Goal: Task Accomplishment & Management: Use online tool/utility

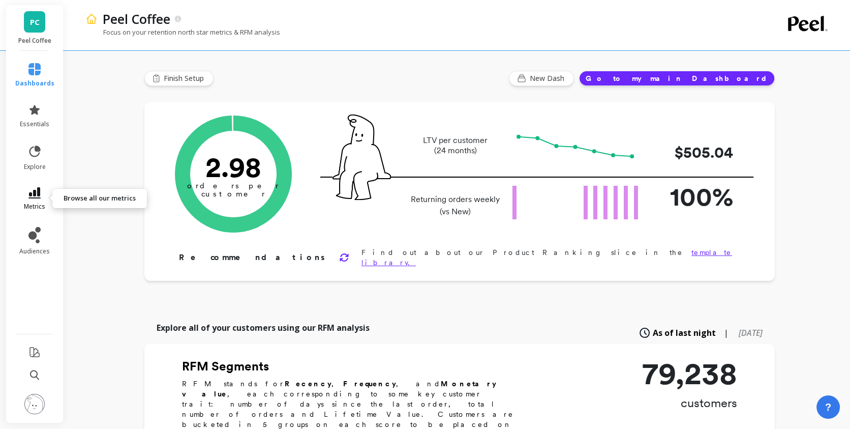
type input "Champions"
type input "8800"
click at [39, 189] on icon at bounding box center [34, 192] width 12 height 11
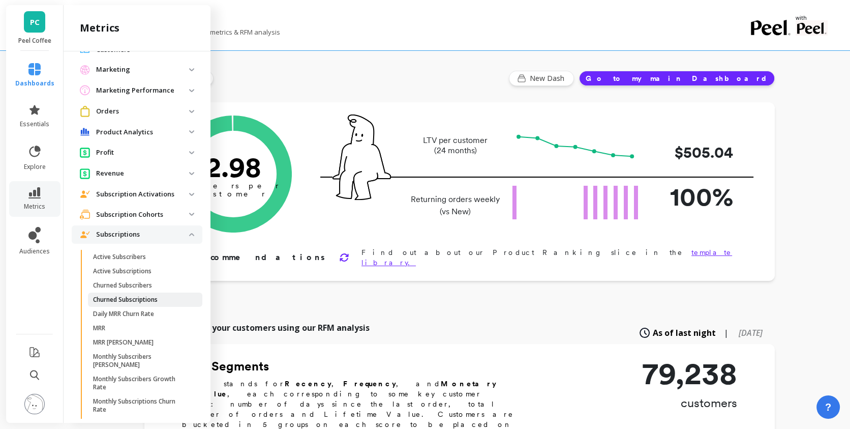
scroll to position [104, 0]
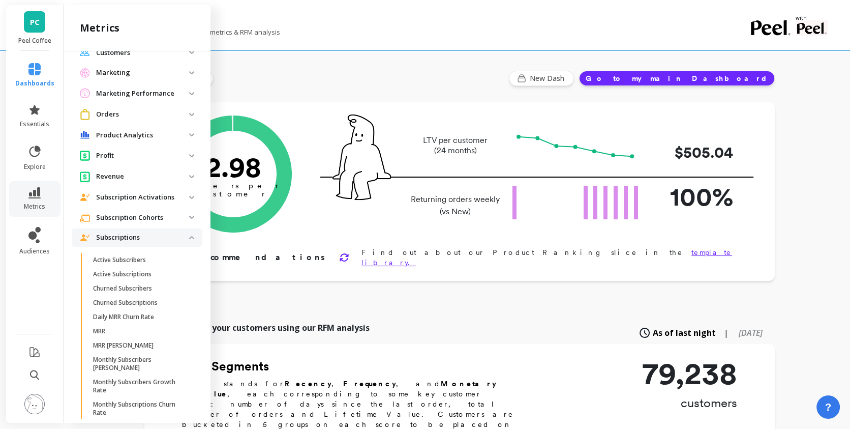
click at [142, 233] on p "Subscriptions" at bounding box center [142, 237] width 93 height 10
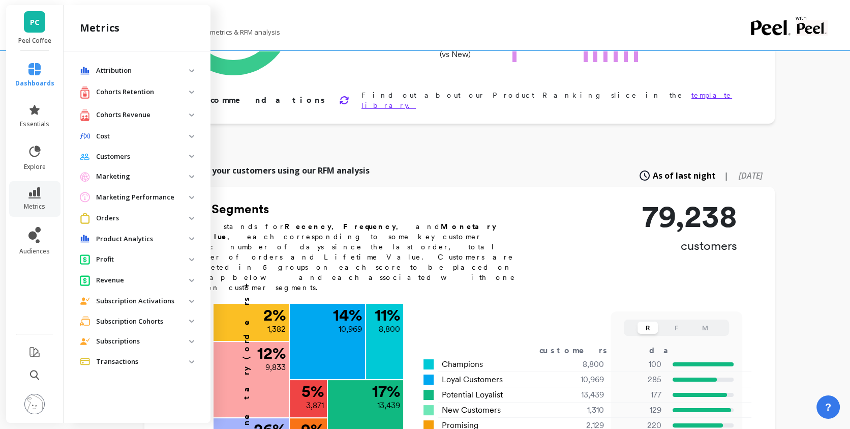
scroll to position [0, 0]
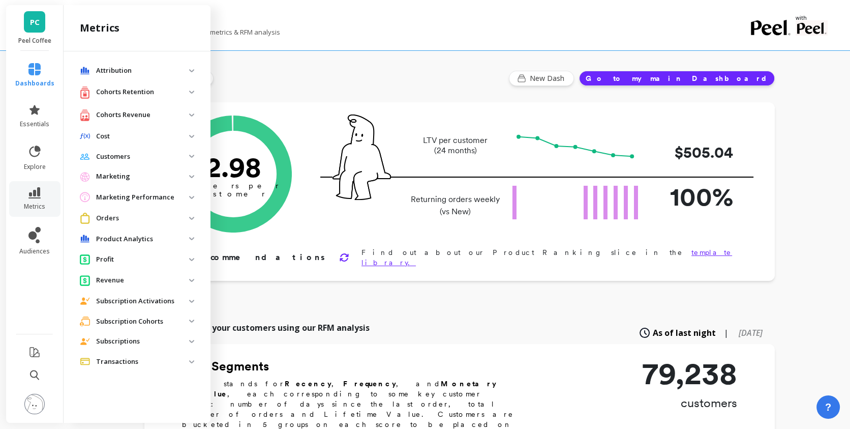
click at [154, 363] on p "Transactions" at bounding box center [142, 361] width 93 height 10
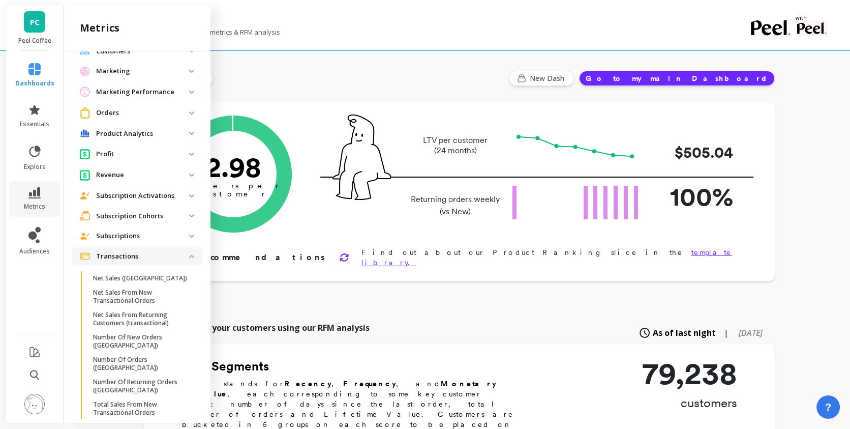
scroll to position [148, 0]
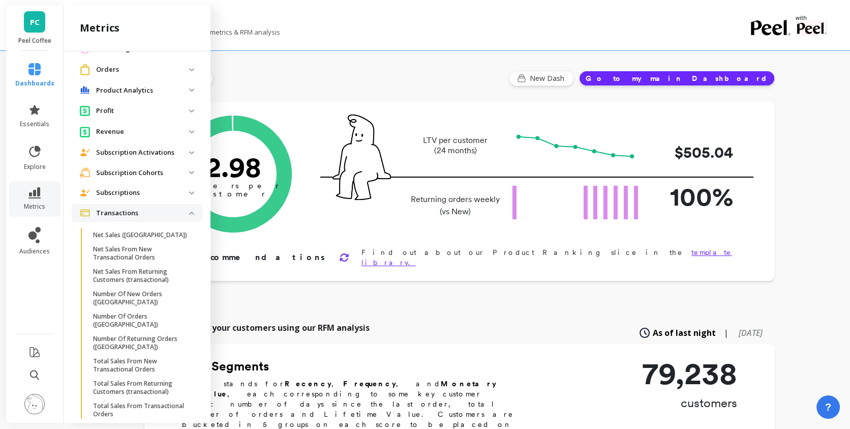
click at [157, 217] on span "Transactions" at bounding box center [137, 213] width 131 height 18
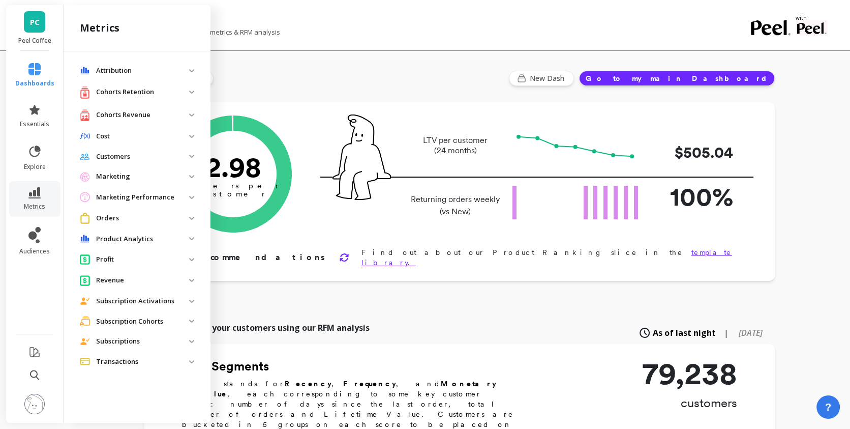
click at [144, 152] on p "Customers" at bounding box center [142, 157] width 93 height 10
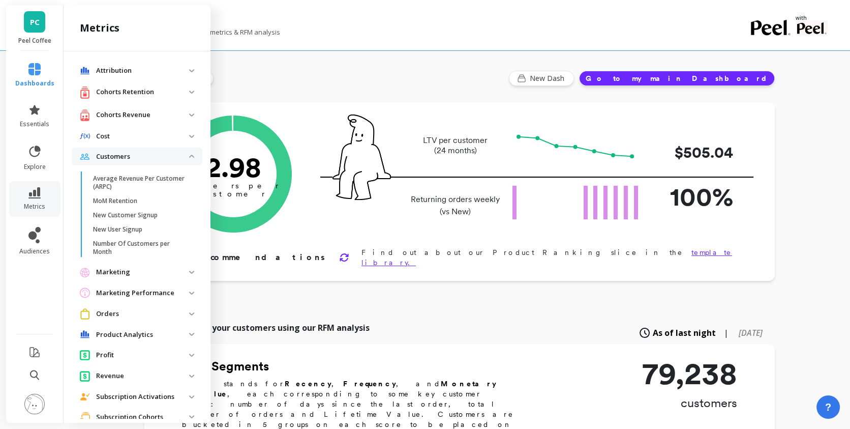
click at [144, 152] on p "Customers" at bounding box center [142, 157] width 93 height 10
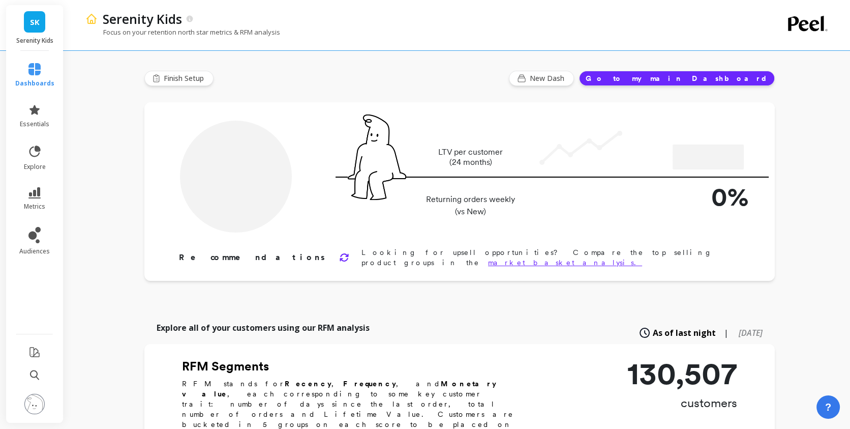
type input "Champions"
type input "11210"
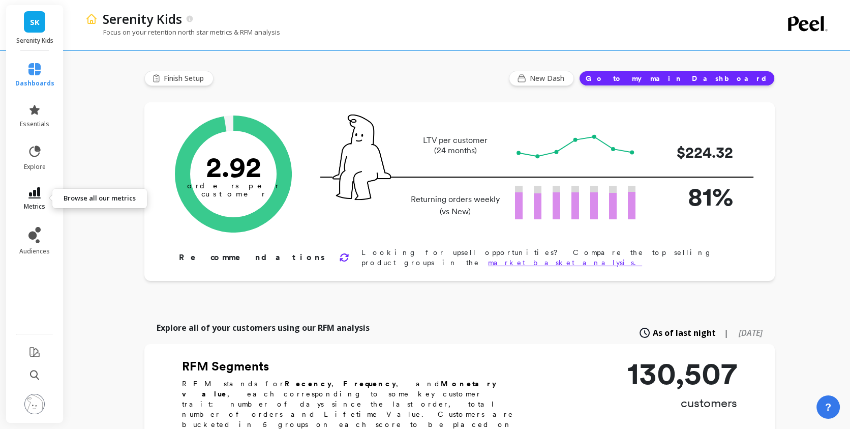
click at [36, 198] on icon at bounding box center [34, 192] width 12 height 11
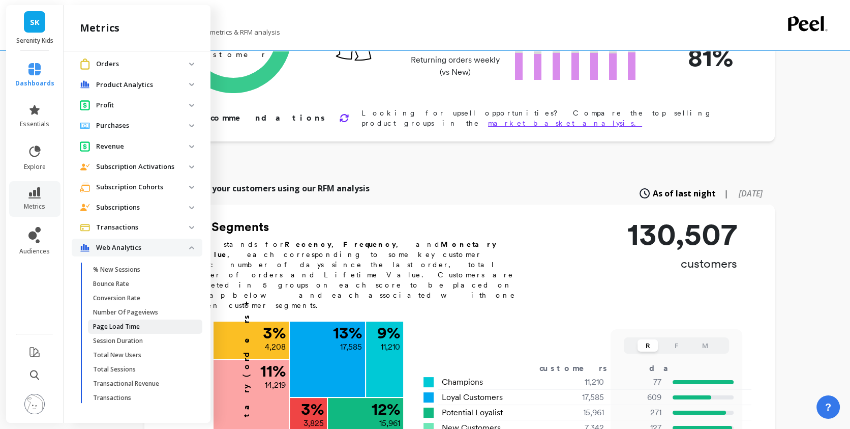
scroll to position [378, 0]
